Goal: Information Seeking & Learning: Learn about a topic

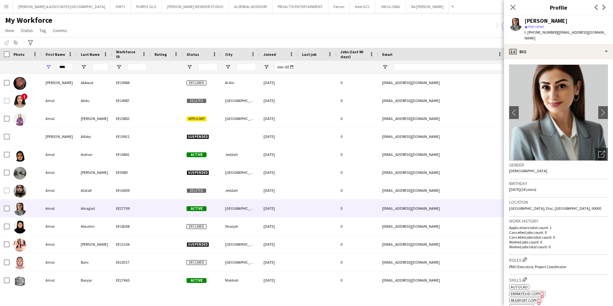
scroll to position [194, 0]
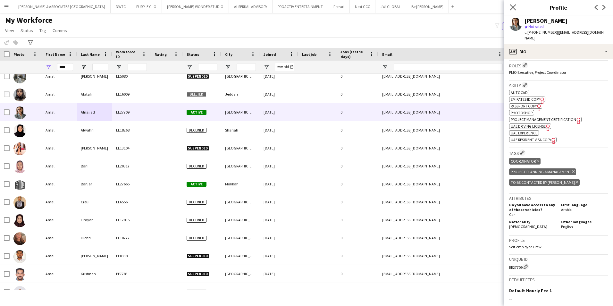
click at [509, 6] on app-icon "Close pop-in" at bounding box center [512, 7] width 9 height 9
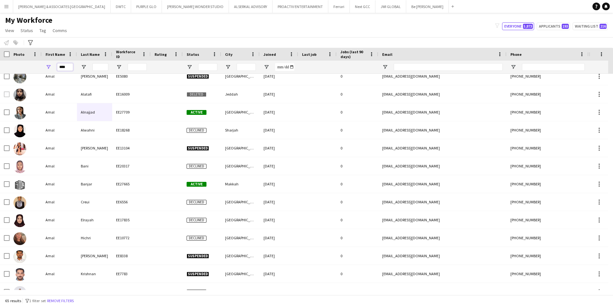
drag, startPoint x: 69, startPoint y: 68, endPoint x: 52, endPoint y: 65, distance: 17.5
click at [52, 65] on div "****" at bounding box center [59, 67] width 35 height 13
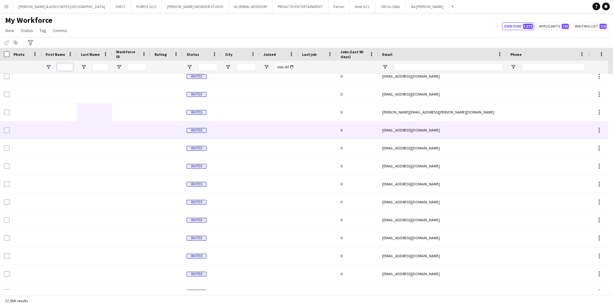
scroll to position [0, 0]
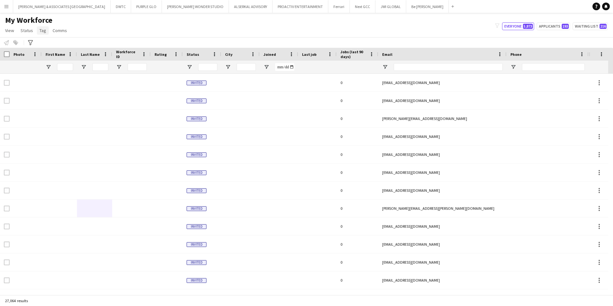
click at [42, 31] on span "Tag" at bounding box center [42, 31] width 7 height 6
click at [78, 26] on div "My Workforce View Views Default view Julie New view Update view Delete view Edi…" at bounding box center [306, 26] width 613 height 22
click at [31, 41] on icon "Advanced filters" at bounding box center [30, 42] width 5 height 5
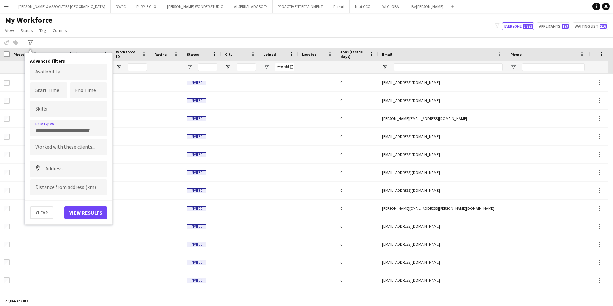
click at [80, 130] on input "Type to search role types..." at bounding box center [68, 130] width 67 height 6
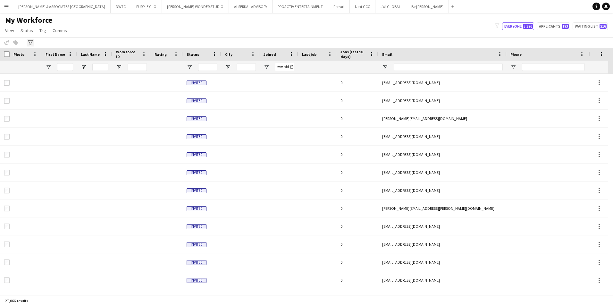
click at [30, 43] on icon at bounding box center [30, 42] width 5 height 5
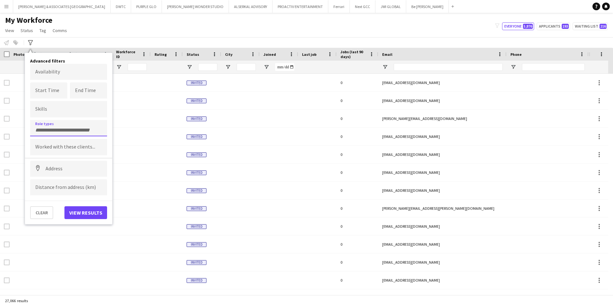
click at [55, 128] on input "Type to search role types..." at bounding box center [68, 130] width 67 height 6
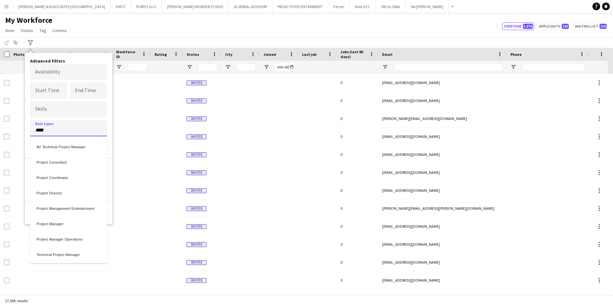
type input "****"
click at [86, 226] on div "Project Manager" at bounding box center [68, 222] width 77 height 15
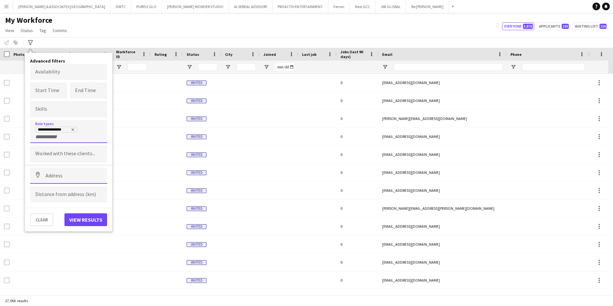
click at [71, 177] on input at bounding box center [68, 176] width 77 height 16
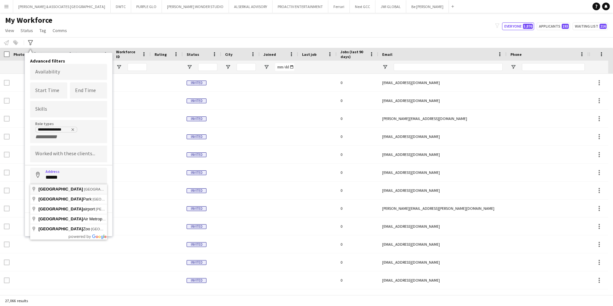
type input "**********"
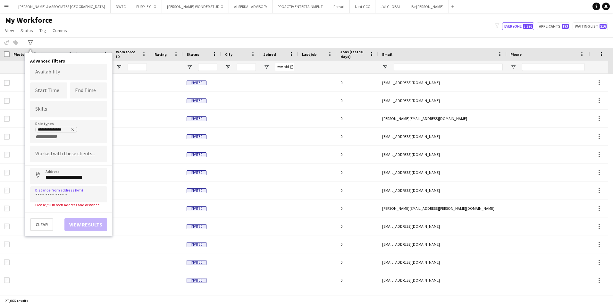
click at [93, 222] on div "Clear View results" at bounding box center [68, 221] width 87 height 19
click at [70, 199] on input at bounding box center [68, 194] width 77 height 16
type input "****"
click at [86, 220] on button "View results" at bounding box center [85, 219] width 43 height 13
type input "**********"
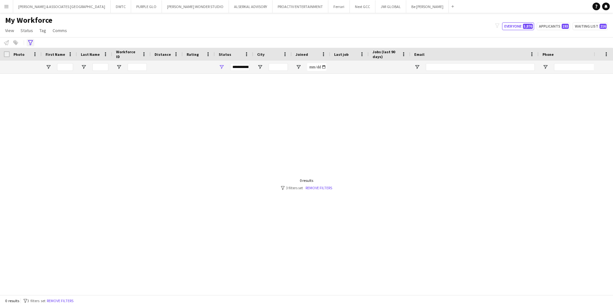
click at [34, 43] on div "Advanced filters" at bounding box center [31, 43] width 8 height 8
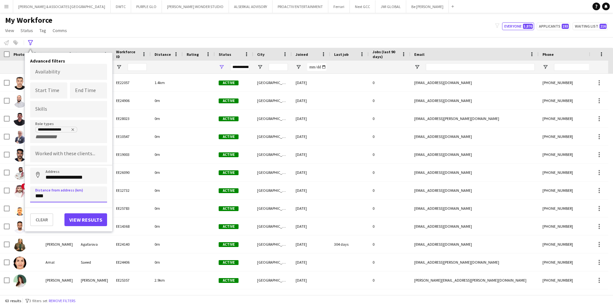
click at [37, 195] on input "****" at bounding box center [68, 194] width 77 height 16
type input "*****"
click button "Address" at bounding box center [37, 175] width 15 height 15
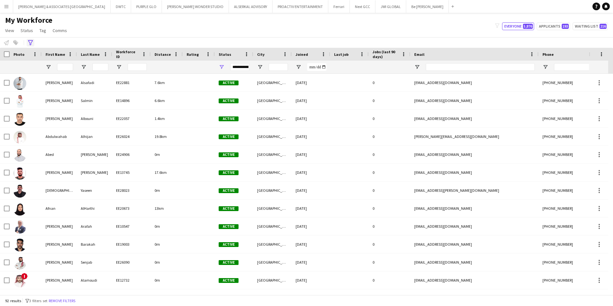
click at [32, 40] on icon at bounding box center [30, 42] width 5 height 5
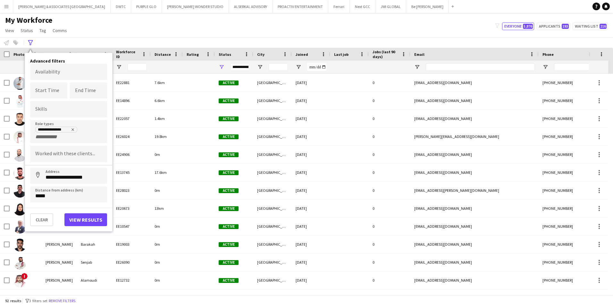
click at [60, 136] on input "+ Role type" at bounding box center [48, 137] width 27 height 6
type input "*"
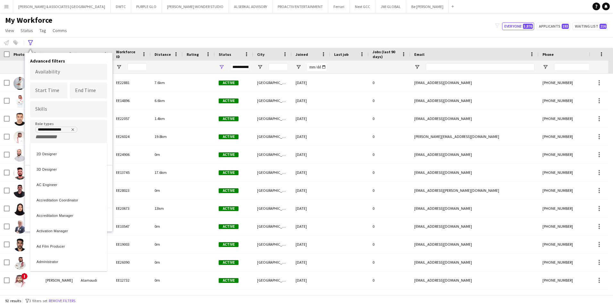
click at [81, 104] on div at bounding box center [306, 153] width 613 height 306
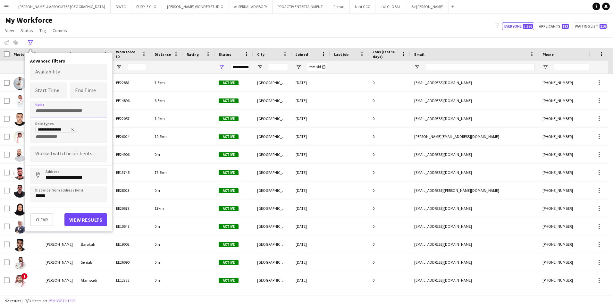
click at [80, 106] on div at bounding box center [68, 109] width 77 height 16
type input "*"
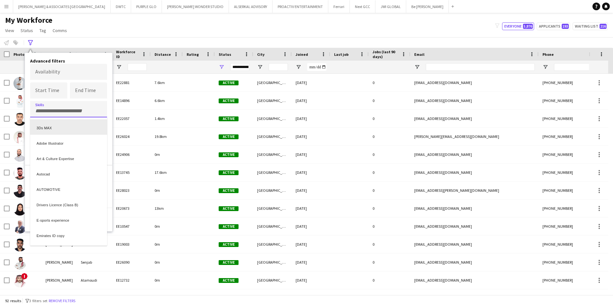
click at [109, 111] on div at bounding box center [306, 153] width 613 height 306
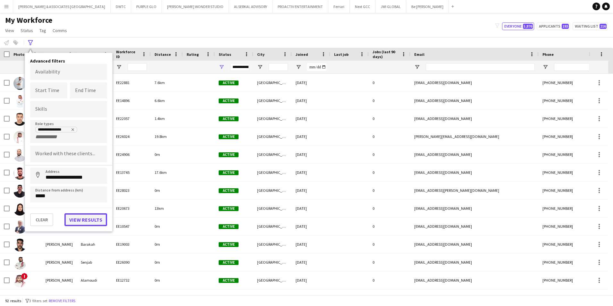
click at [75, 214] on button "View results" at bounding box center [85, 219] width 43 height 13
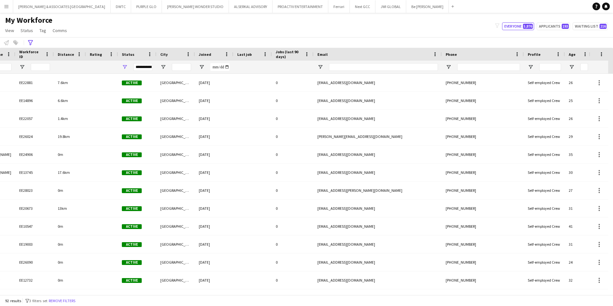
scroll to position [0, 138]
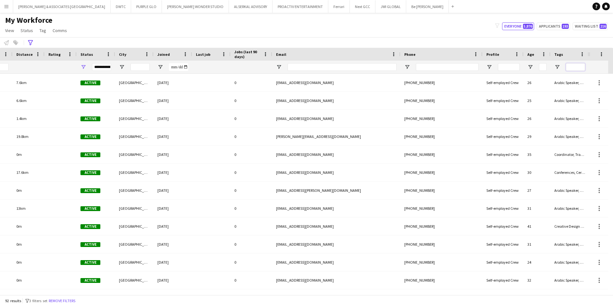
click at [581, 67] on input "Tags Filter Input" at bounding box center [574, 67] width 19 height 8
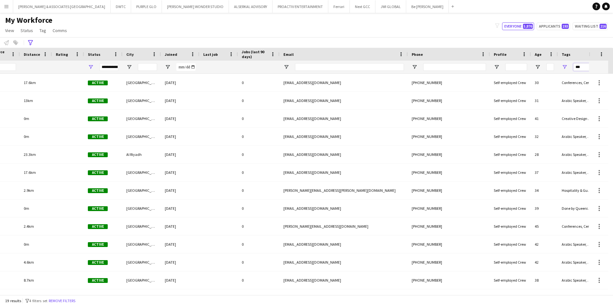
scroll to position [0, 0]
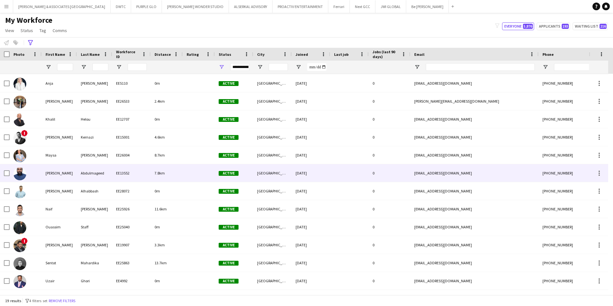
type input "***"
click at [41, 174] on div at bounding box center [26, 173] width 32 height 18
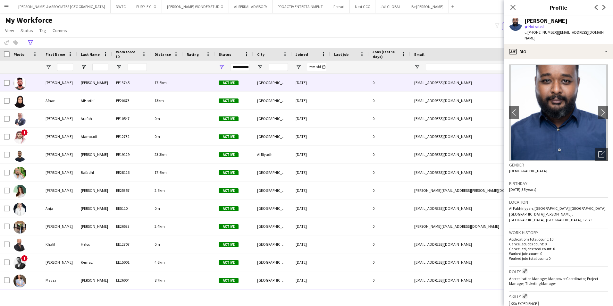
click at [60, 87] on div "[PERSON_NAME]" at bounding box center [59, 83] width 35 height 18
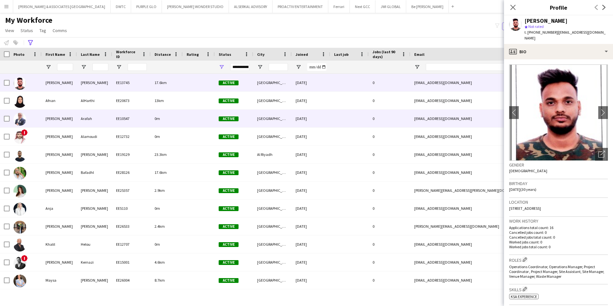
click at [64, 111] on div "[PERSON_NAME]" at bounding box center [59, 119] width 35 height 18
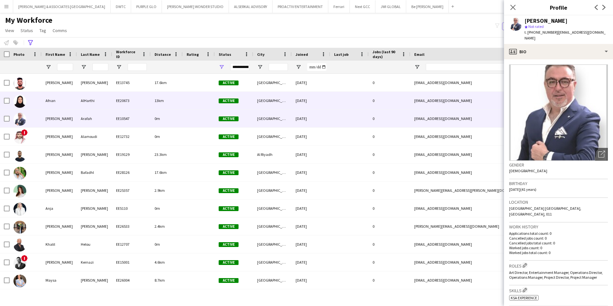
click at [64, 105] on div "Afnan" at bounding box center [59, 101] width 35 height 18
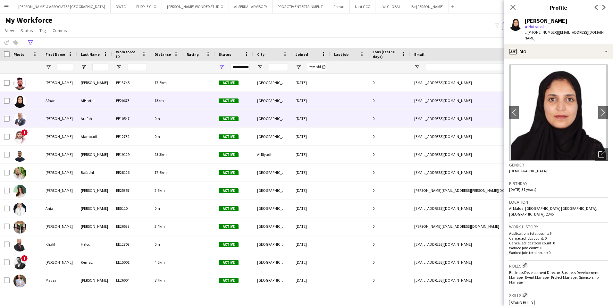
click at [62, 118] on div "[PERSON_NAME]" at bounding box center [59, 119] width 35 height 18
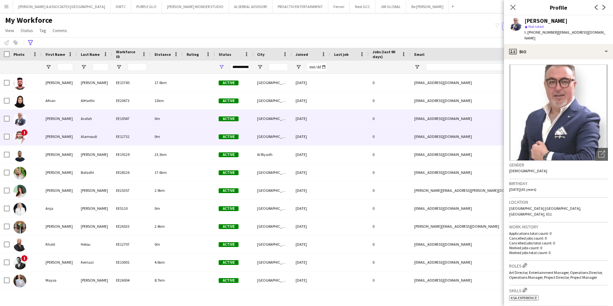
click at [62, 133] on div "[PERSON_NAME]" at bounding box center [59, 137] width 35 height 18
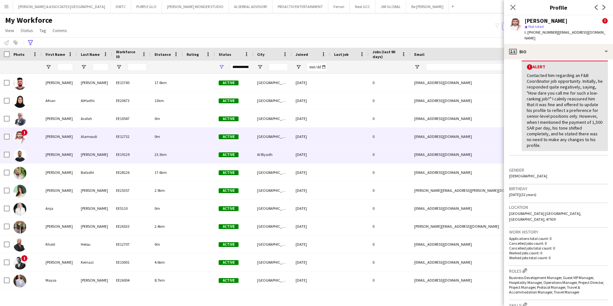
click at [64, 154] on div "[PERSON_NAME]" at bounding box center [59, 154] width 35 height 18
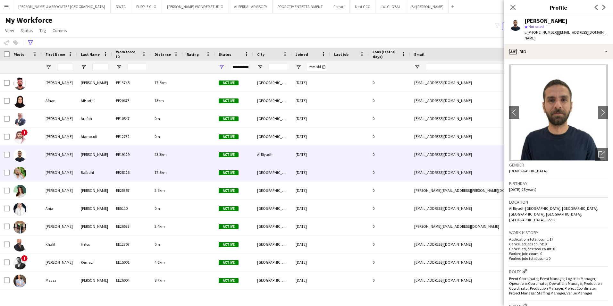
click at [72, 175] on div "[PERSON_NAME]" at bounding box center [59, 172] width 35 height 18
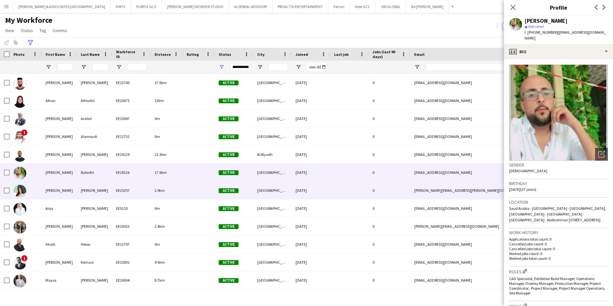
click at [45, 197] on div "[PERSON_NAME]" at bounding box center [59, 190] width 35 height 18
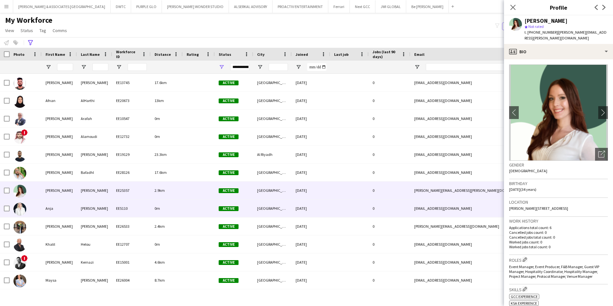
click at [44, 211] on div "Anja" at bounding box center [59, 208] width 35 height 18
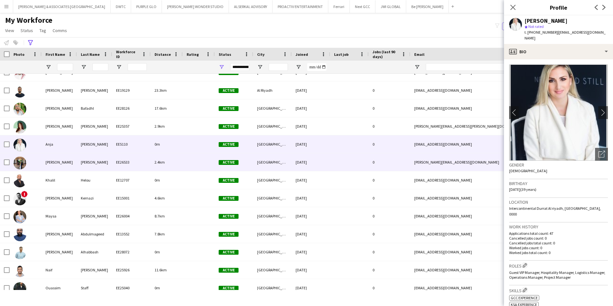
click at [36, 161] on div at bounding box center [26, 162] width 32 height 18
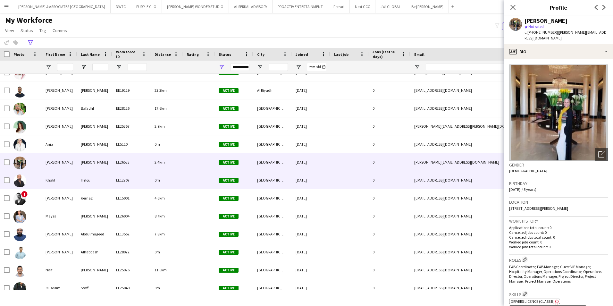
click at [44, 182] on div "Khalil" at bounding box center [59, 180] width 35 height 18
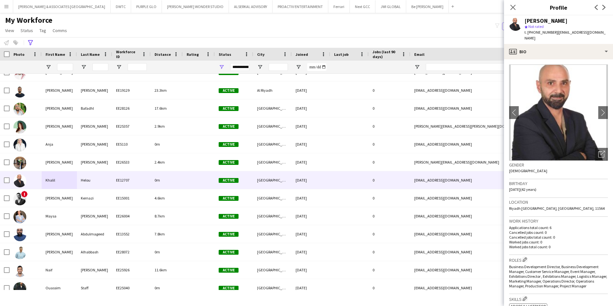
click at [582, 59] on app-crew-profile-bio "chevron-left chevron-right Open photos pop-in Gender [DEMOGRAPHIC_DATA] Birthda…" at bounding box center [558, 182] width 109 height 246
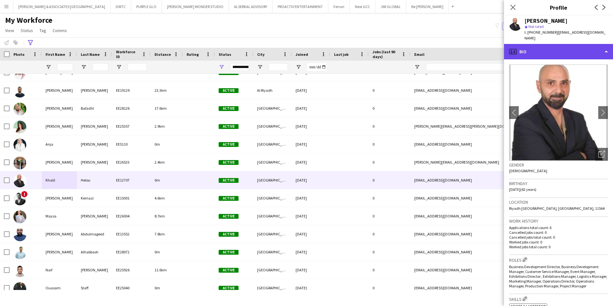
click at [582, 53] on div "profile Bio" at bounding box center [558, 51] width 109 height 15
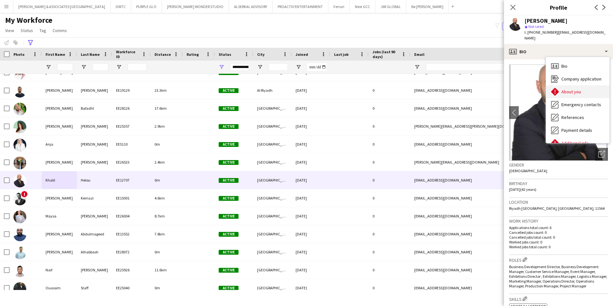
click at [578, 89] on span "About you" at bounding box center [571, 92] width 20 height 6
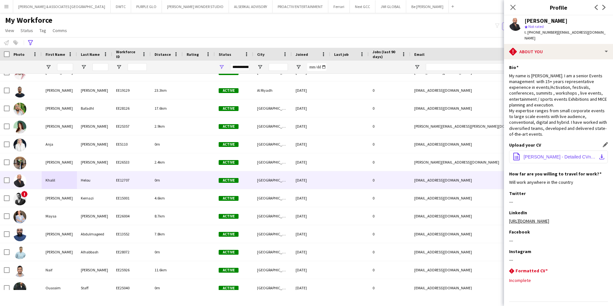
click at [563, 160] on button "office-file-sheet [PERSON_NAME] - Detailed CVnov2024.pdf download-bottom" at bounding box center [558, 156] width 99 height 13
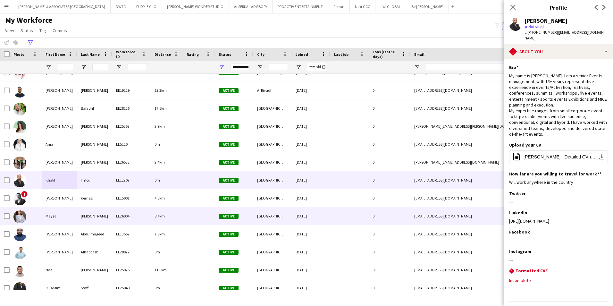
click at [72, 219] on div "Maysa" at bounding box center [59, 216] width 35 height 18
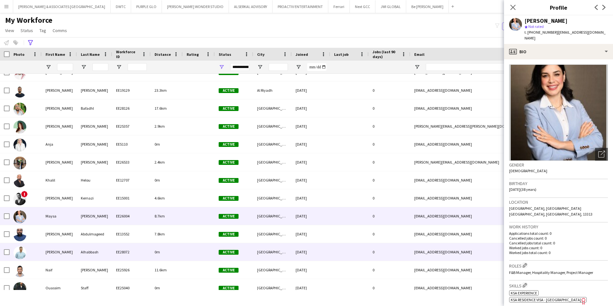
click at [75, 251] on div "[PERSON_NAME]" at bounding box center [59, 252] width 35 height 18
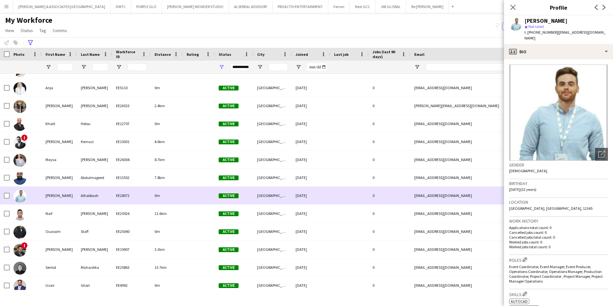
scroll to position [125, 0]
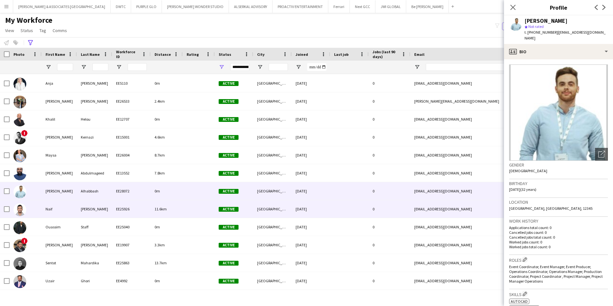
click at [76, 213] on div "Naif" at bounding box center [59, 209] width 35 height 18
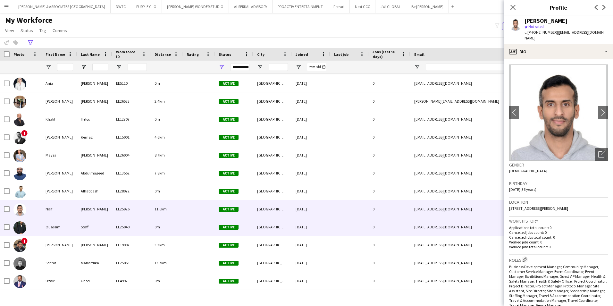
click at [83, 226] on div "Staff" at bounding box center [94, 227] width 35 height 18
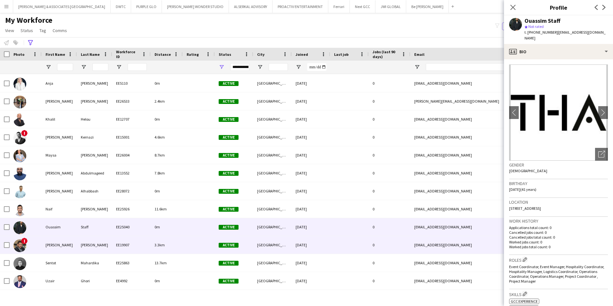
click at [81, 243] on div "[PERSON_NAME]" at bounding box center [94, 245] width 35 height 18
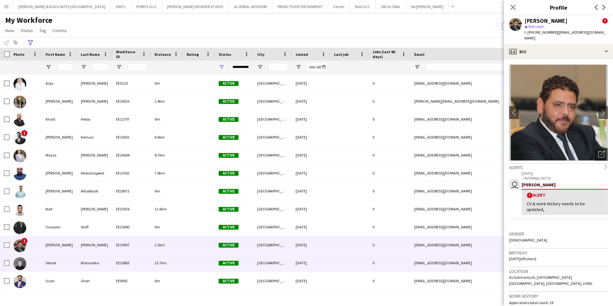
click at [97, 261] on div "Mahardika" at bounding box center [94, 263] width 35 height 18
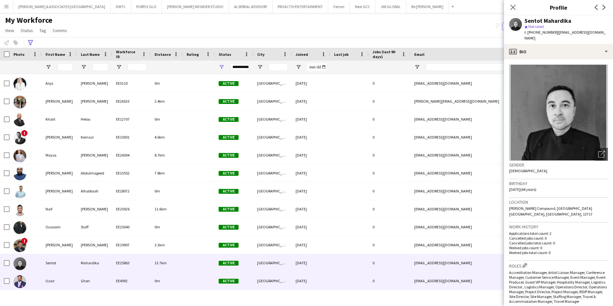
click at [109, 285] on div "Ghori" at bounding box center [94, 281] width 35 height 18
